Goal: Book appointment/travel/reservation

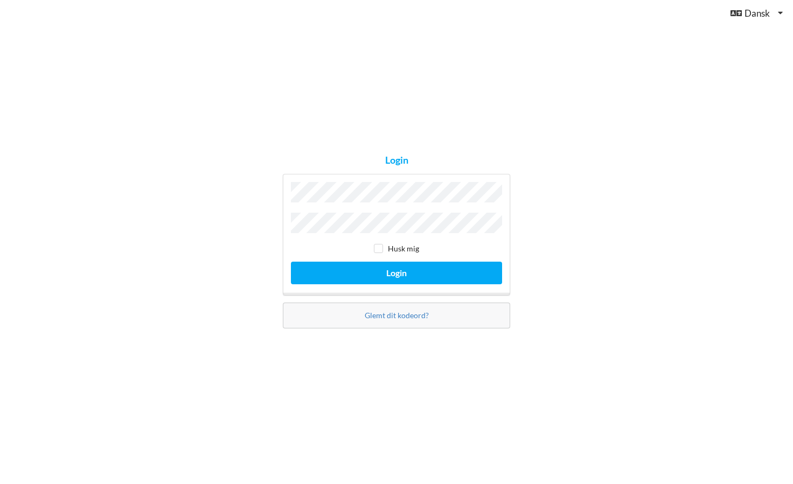
click at [396, 270] on button "Login" at bounding box center [396, 273] width 211 height 22
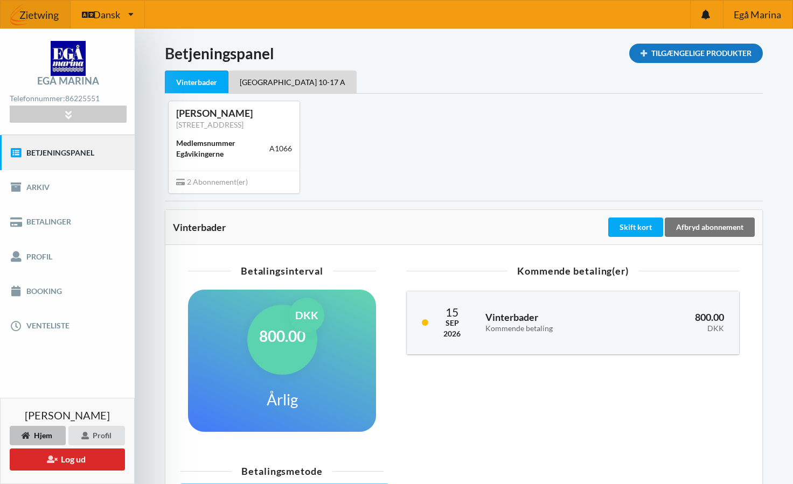
click at [701, 55] on div "Tilgængelige Produkter" at bounding box center [696, 53] width 134 height 19
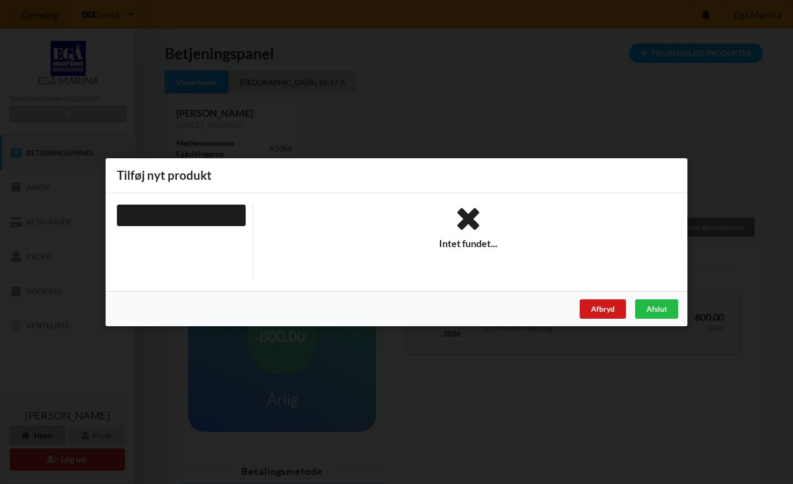
click at [600, 303] on div "Afbryd" at bounding box center [603, 308] width 46 height 19
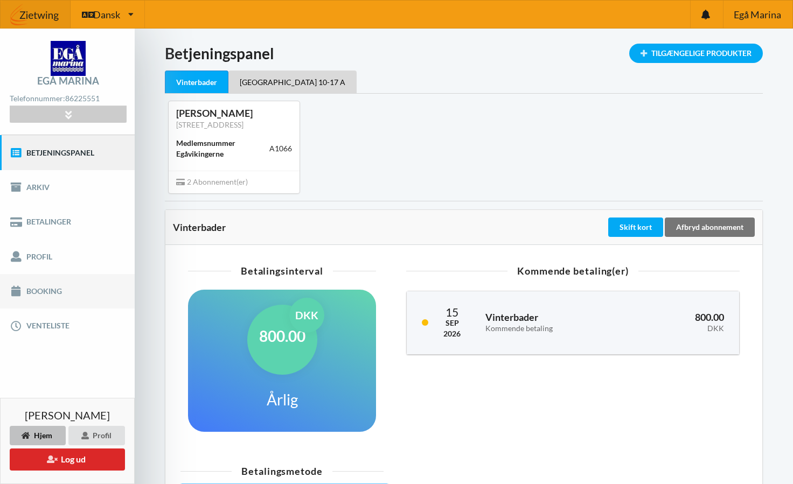
scroll to position [2, 0]
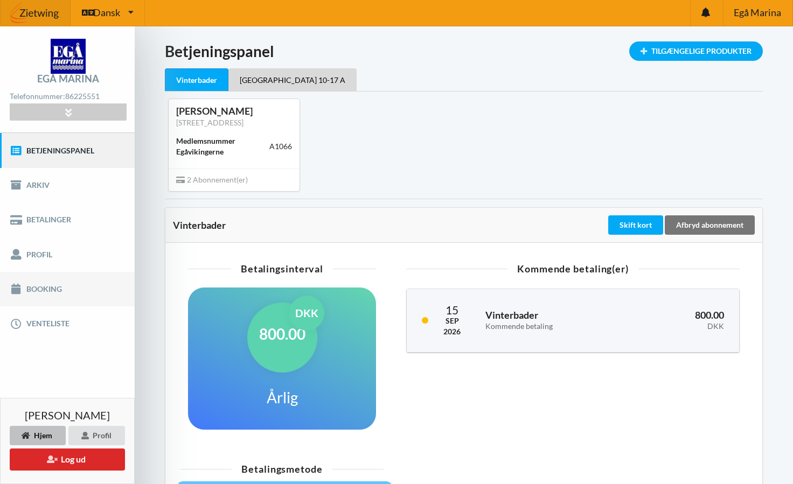
click at [79, 291] on link "Booking" at bounding box center [67, 289] width 135 height 34
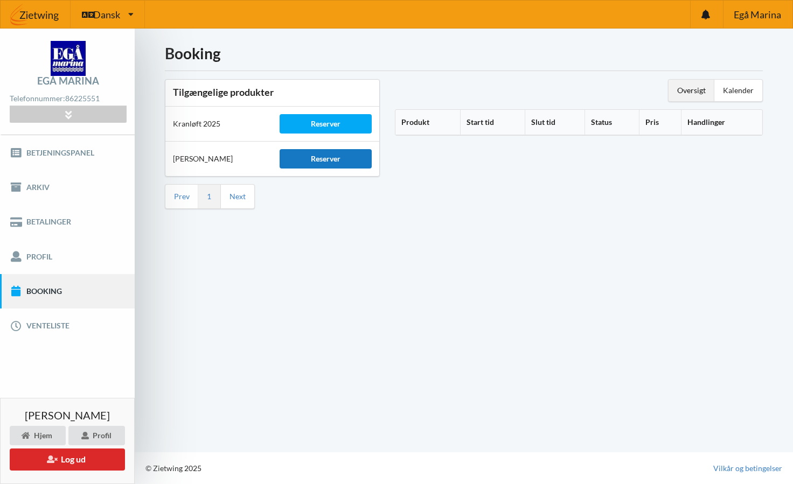
click at [315, 157] on div "Reserver" at bounding box center [326, 158] width 92 height 19
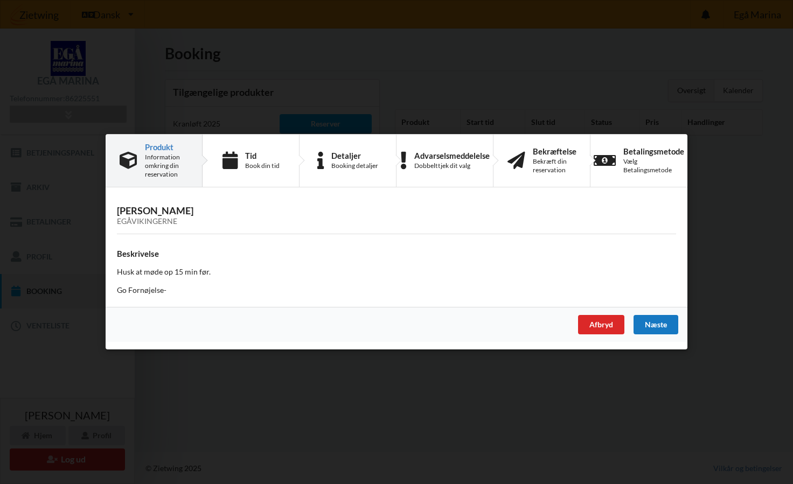
click at [669, 322] on div "Næste" at bounding box center [655, 325] width 45 height 19
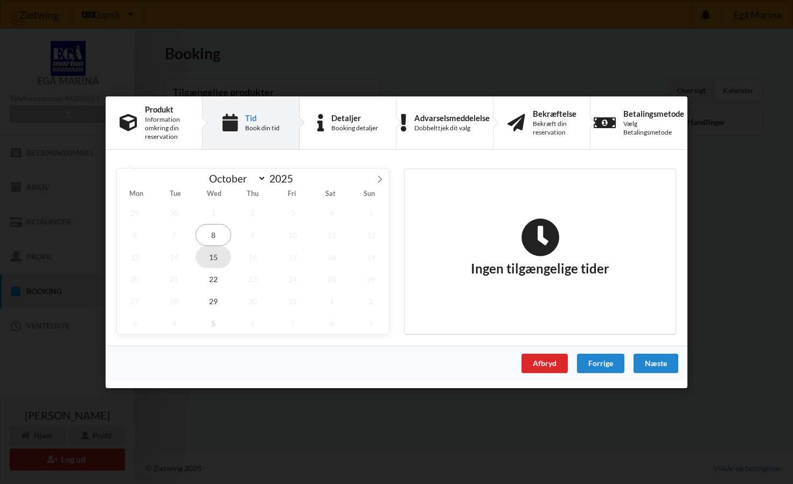
click at [215, 261] on span "15" at bounding box center [214, 257] width 36 height 22
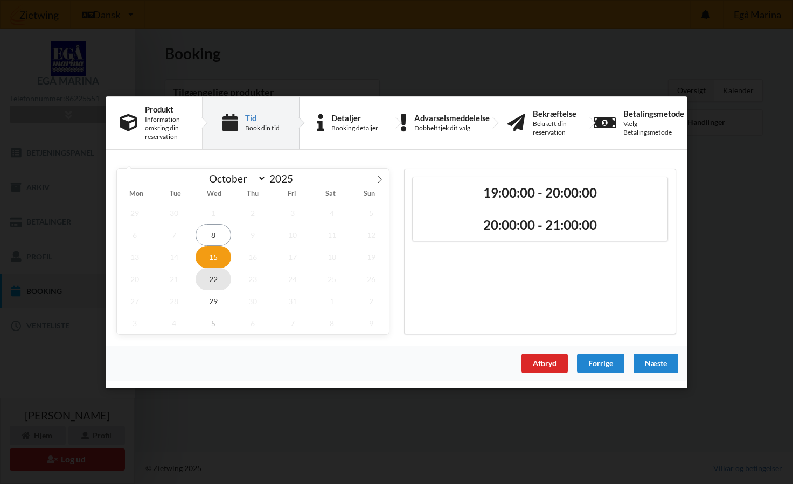
click at [217, 276] on span "22" at bounding box center [214, 279] width 36 height 22
click at [219, 256] on span "15" at bounding box center [214, 257] width 36 height 22
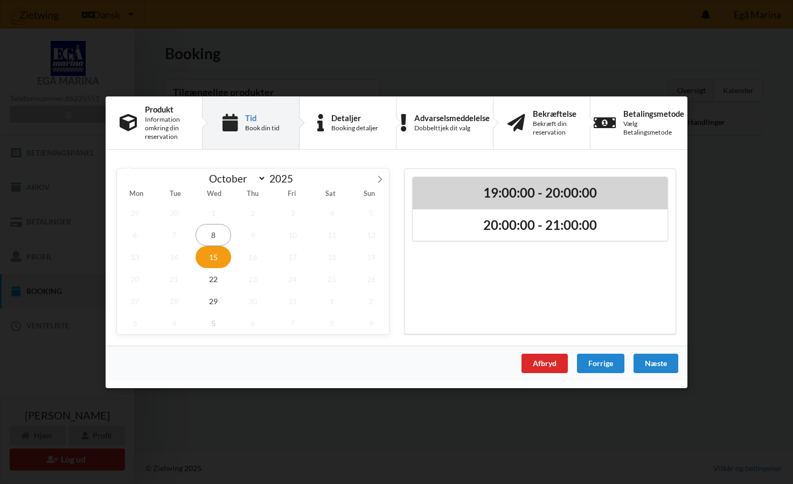
click at [623, 191] on h2 "19:00:00 - 20:00:00" at bounding box center [540, 192] width 240 height 17
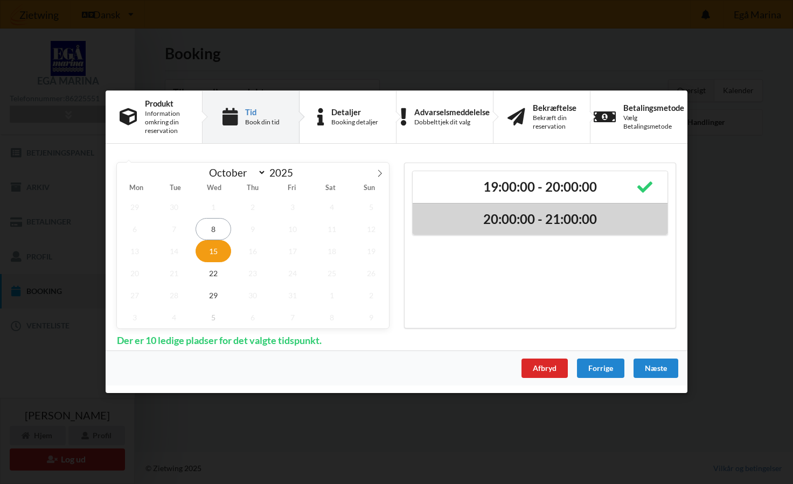
click at [620, 223] on h2 "20:00:00 - 21:00:00" at bounding box center [540, 219] width 240 height 17
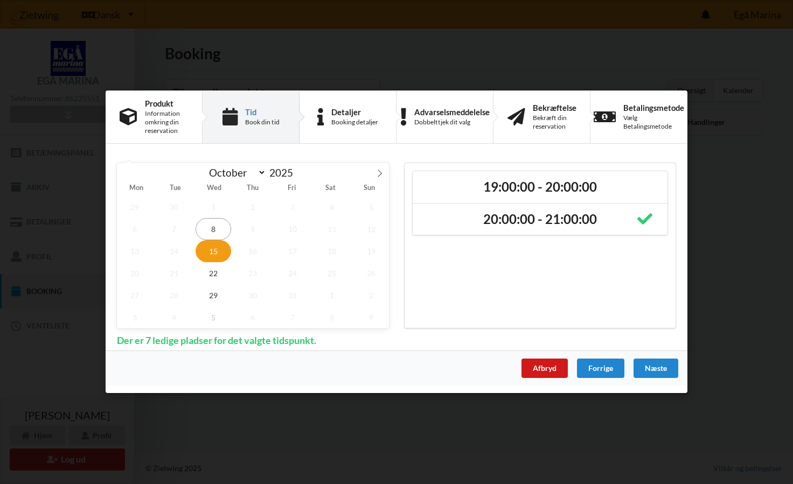
click at [548, 374] on div "Afbryd" at bounding box center [544, 368] width 46 height 19
